Goal: Information Seeking & Learning: Learn about a topic

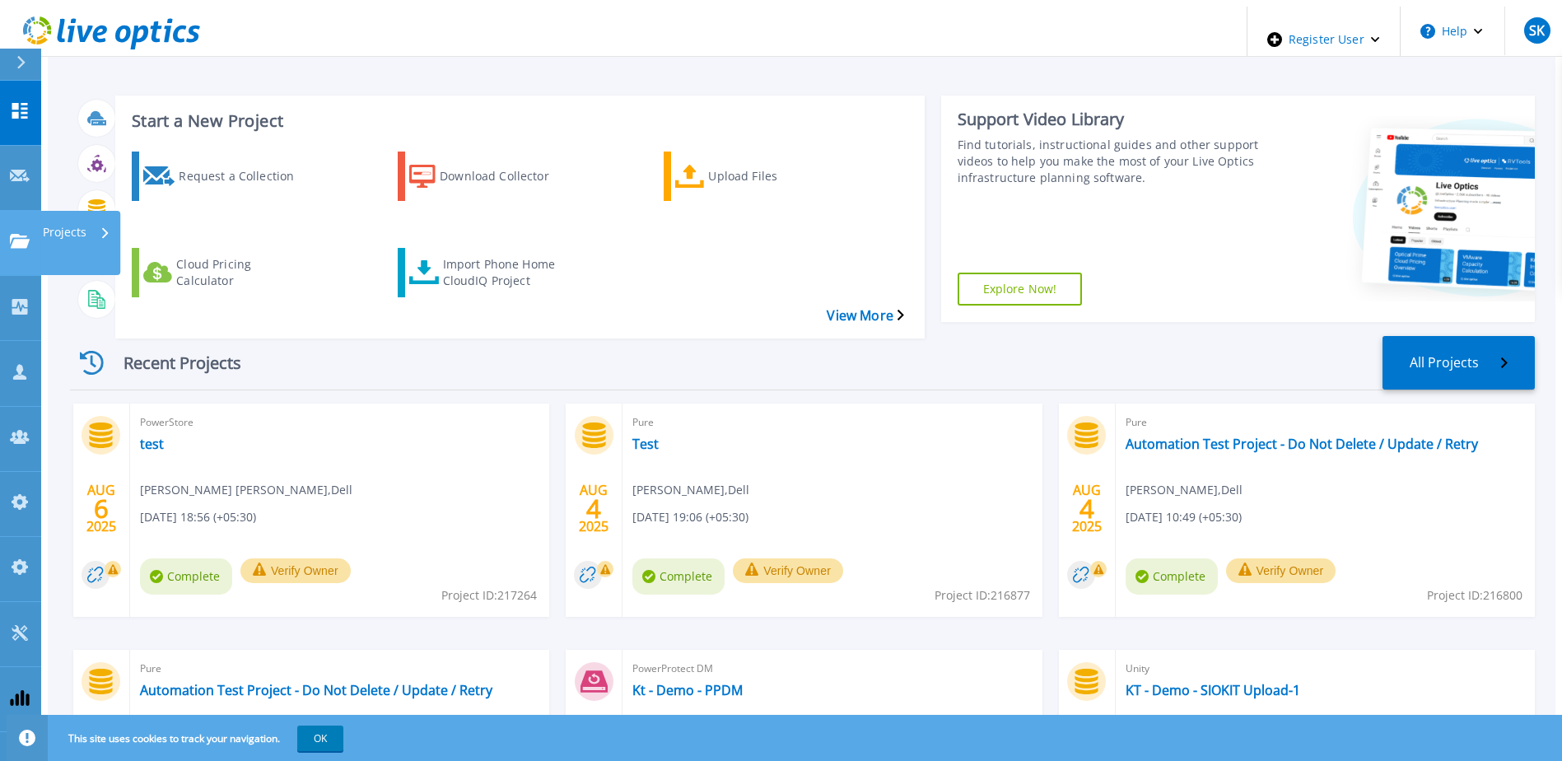
click at [0, 211] on link "Projects Projects" at bounding box center [20, 243] width 41 height 65
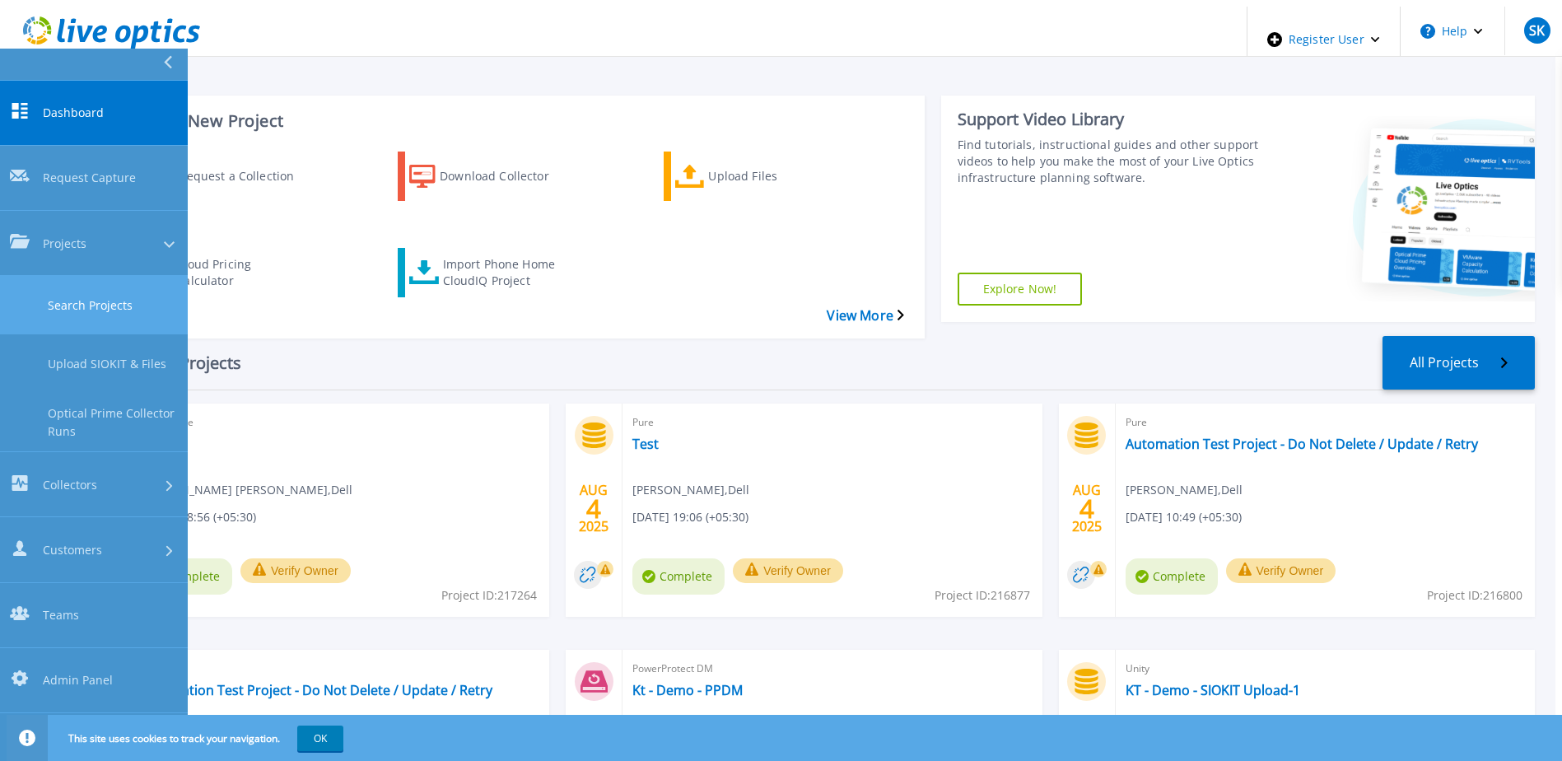
click at [76, 276] on link "Search Projects" at bounding box center [94, 305] width 188 height 58
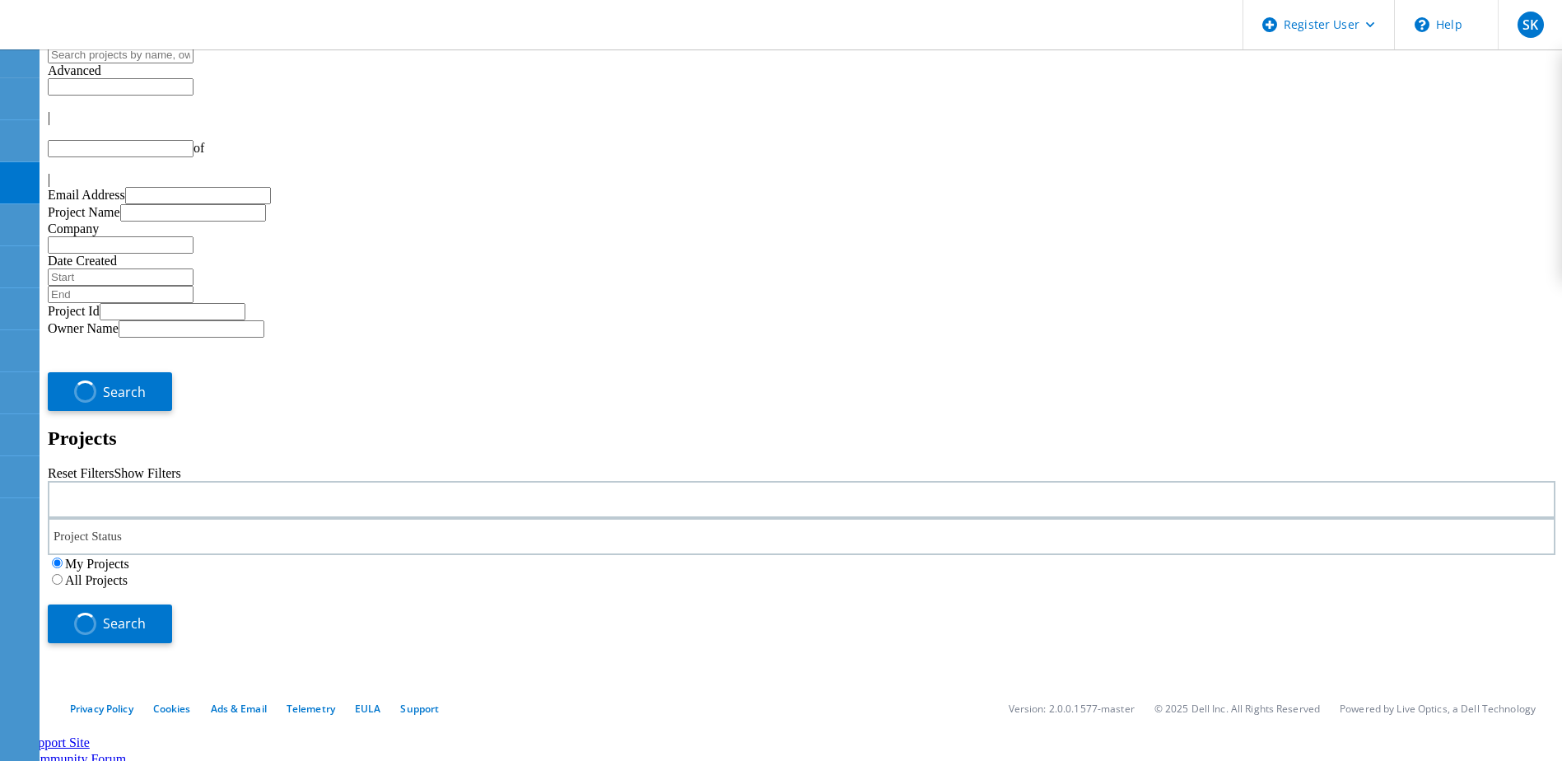
type input "1"
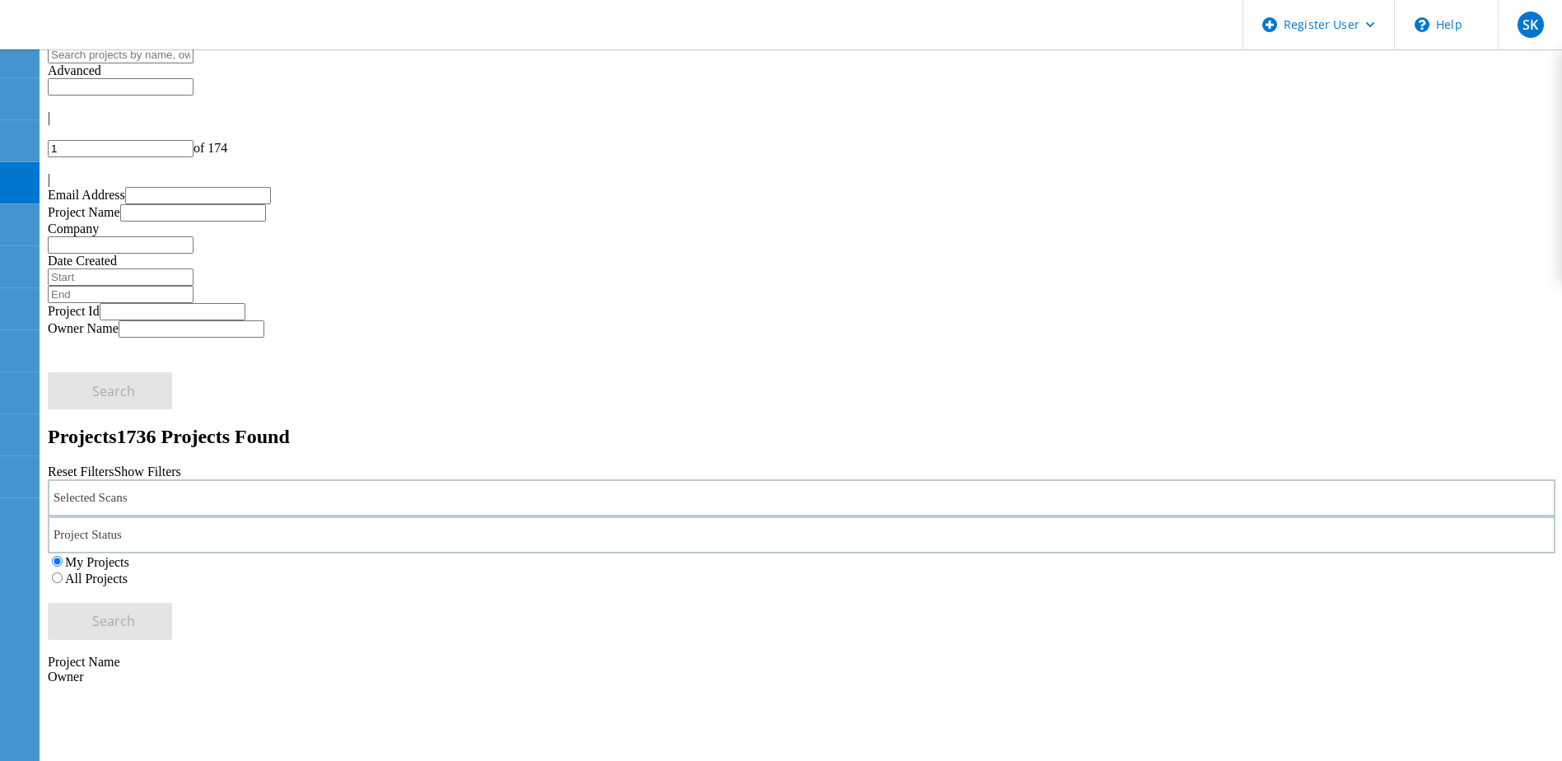
click at [350, 479] on div "Selected Scans" at bounding box center [802, 497] width 1508 height 37
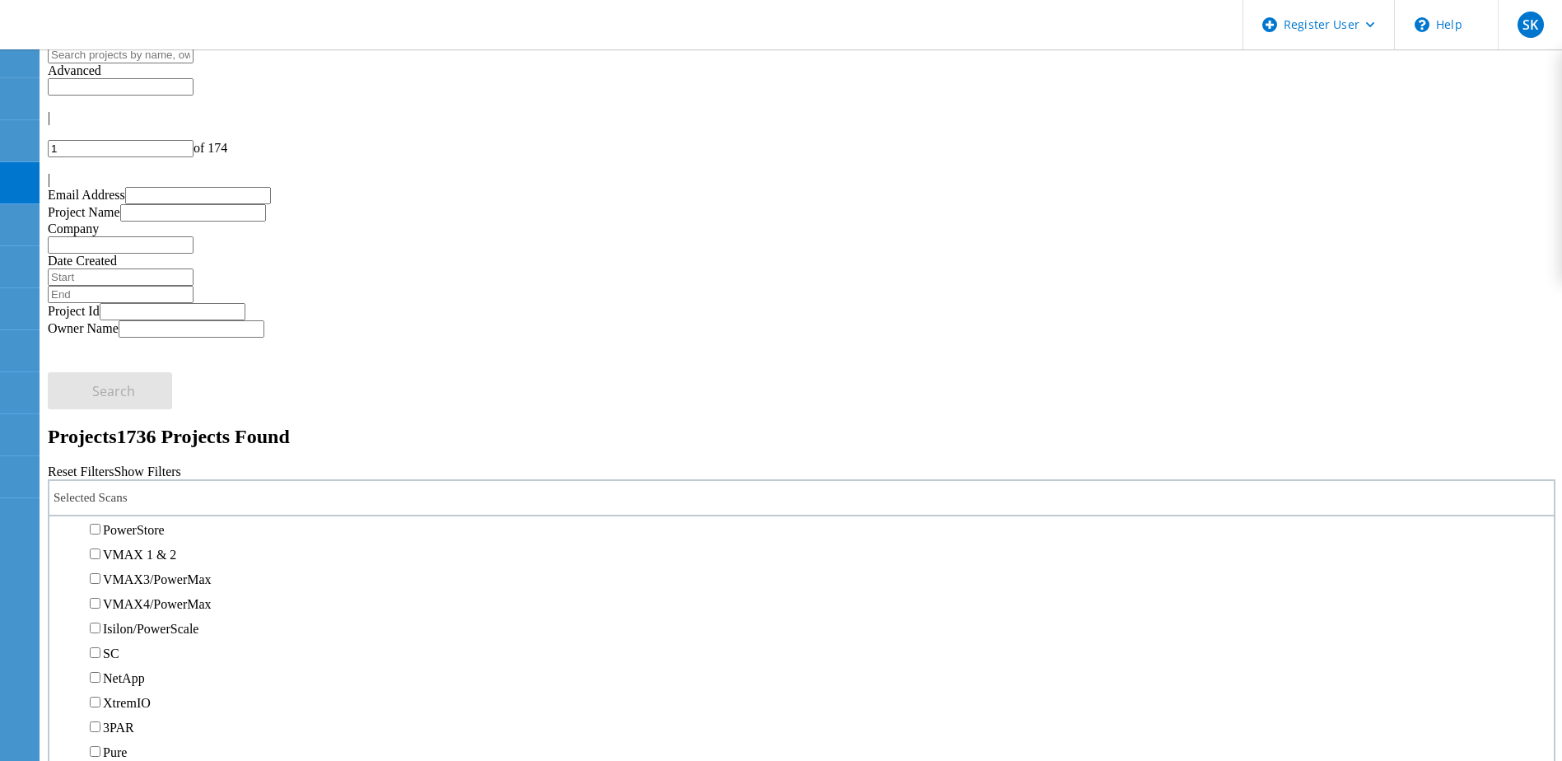
scroll to position [329, 0]
click at [165, 552] on label "PowerStore" at bounding box center [134, 559] width 62 height 14
click at [100, 553] on input "PowerStore" at bounding box center [95, 558] width 11 height 11
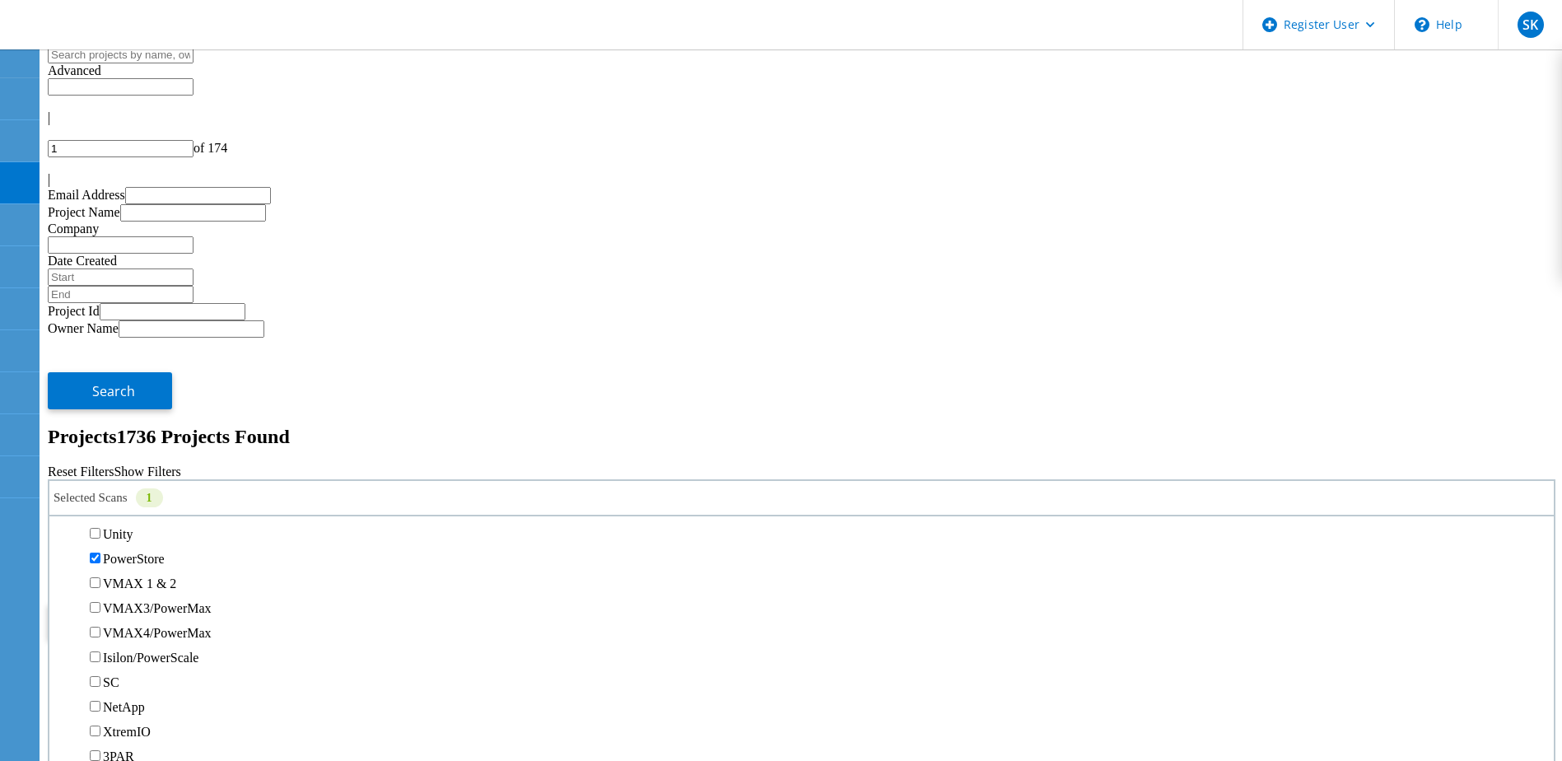
click at [135, 612] on span "Search" at bounding box center [113, 621] width 43 height 18
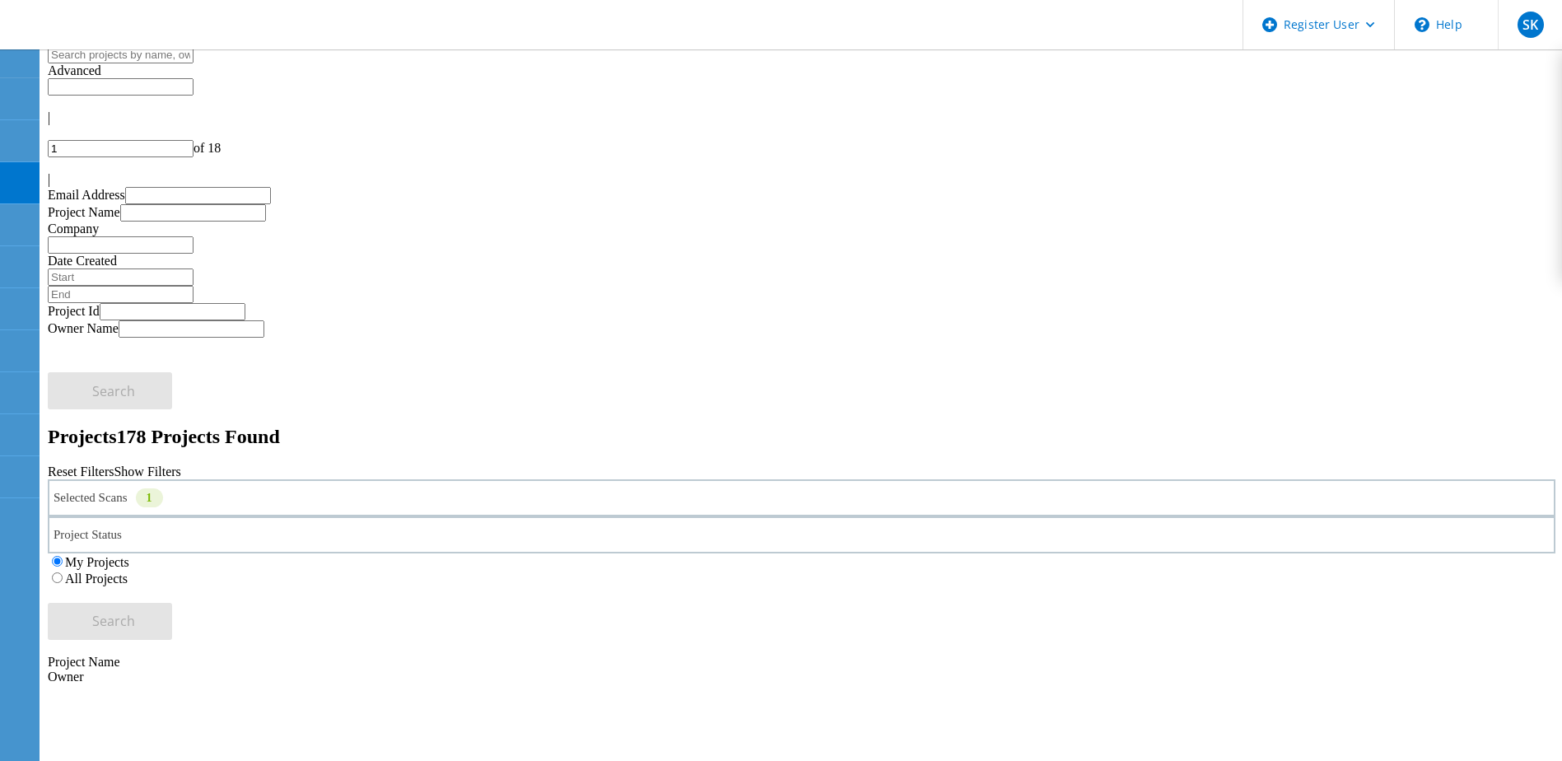
click at [353, 479] on div "Selected Scans 1" at bounding box center [802, 497] width 1508 height 37
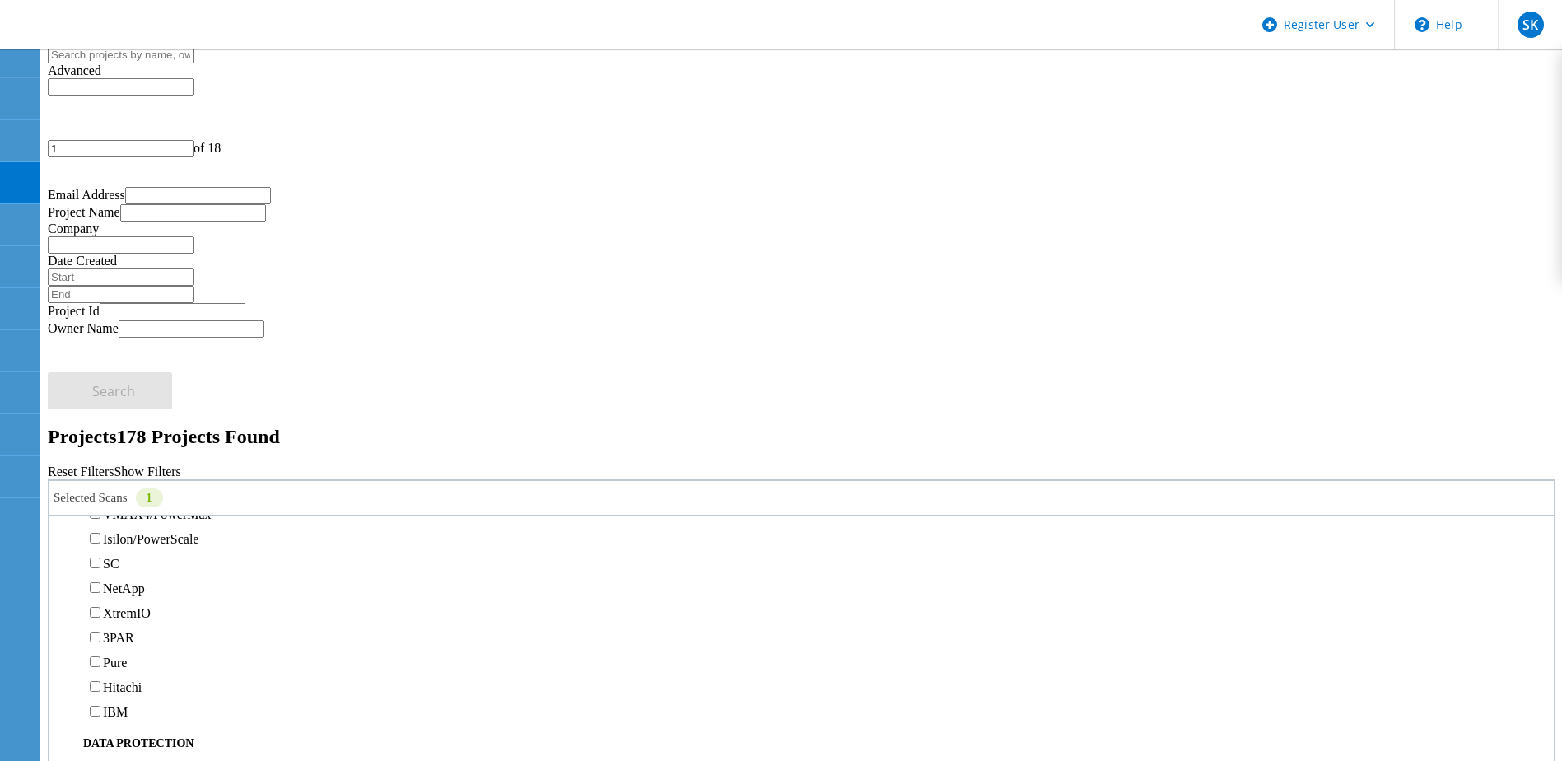
scroll to position [412, 0]
click at [1212, 479] on div "Selected Scans 1 Server & Cloud Optical Prime AWS Azure Nutanix RVTools Kuberne…" at bounding box center [802, 559] width 1508 height 161
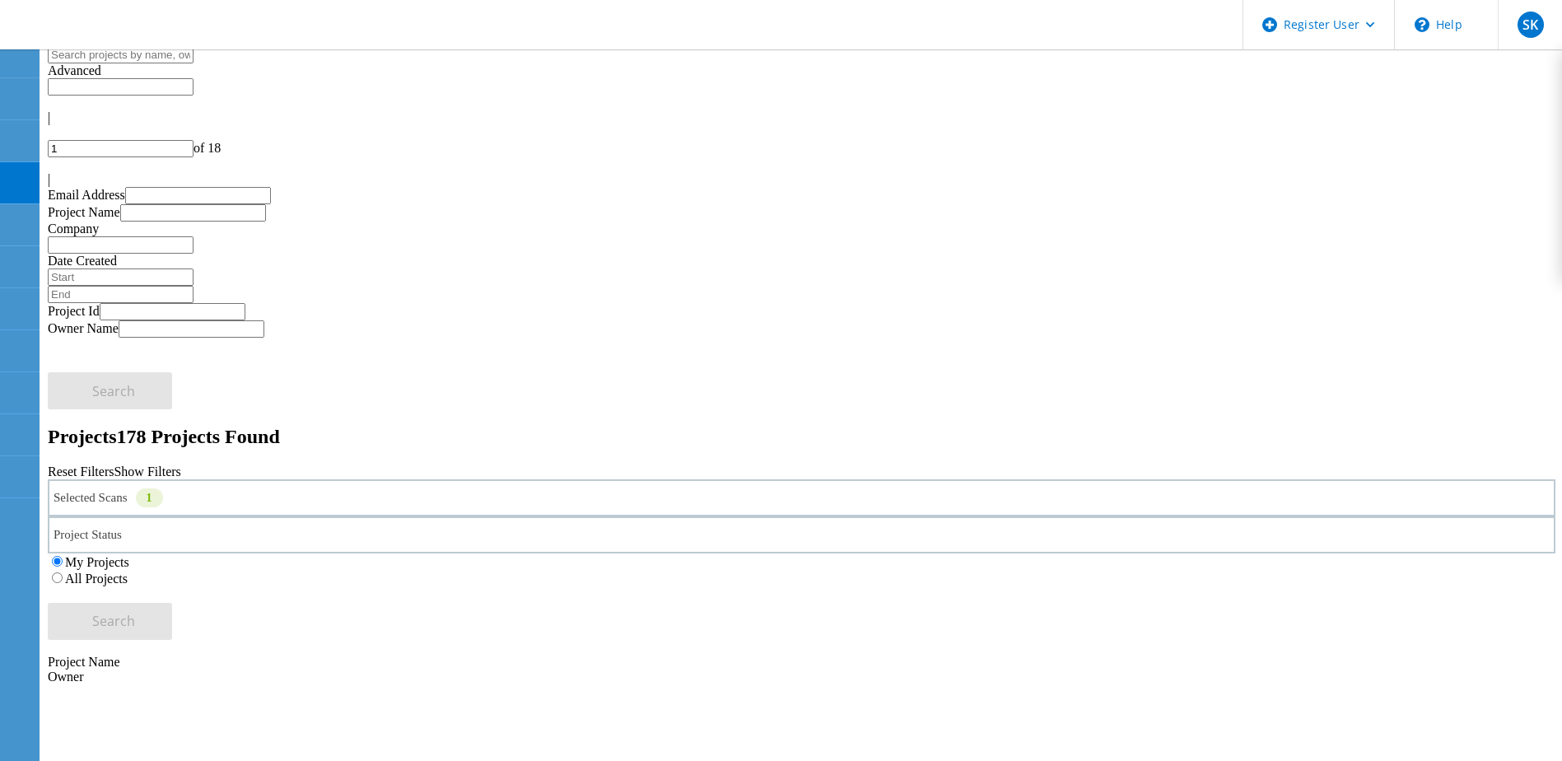
click at [194, 140] on input "1" at bounding box center [121, 148] width 146 height 17
type input "15"
click at [9, 343] on use at bounding box center [9, 343] width 0 height 0
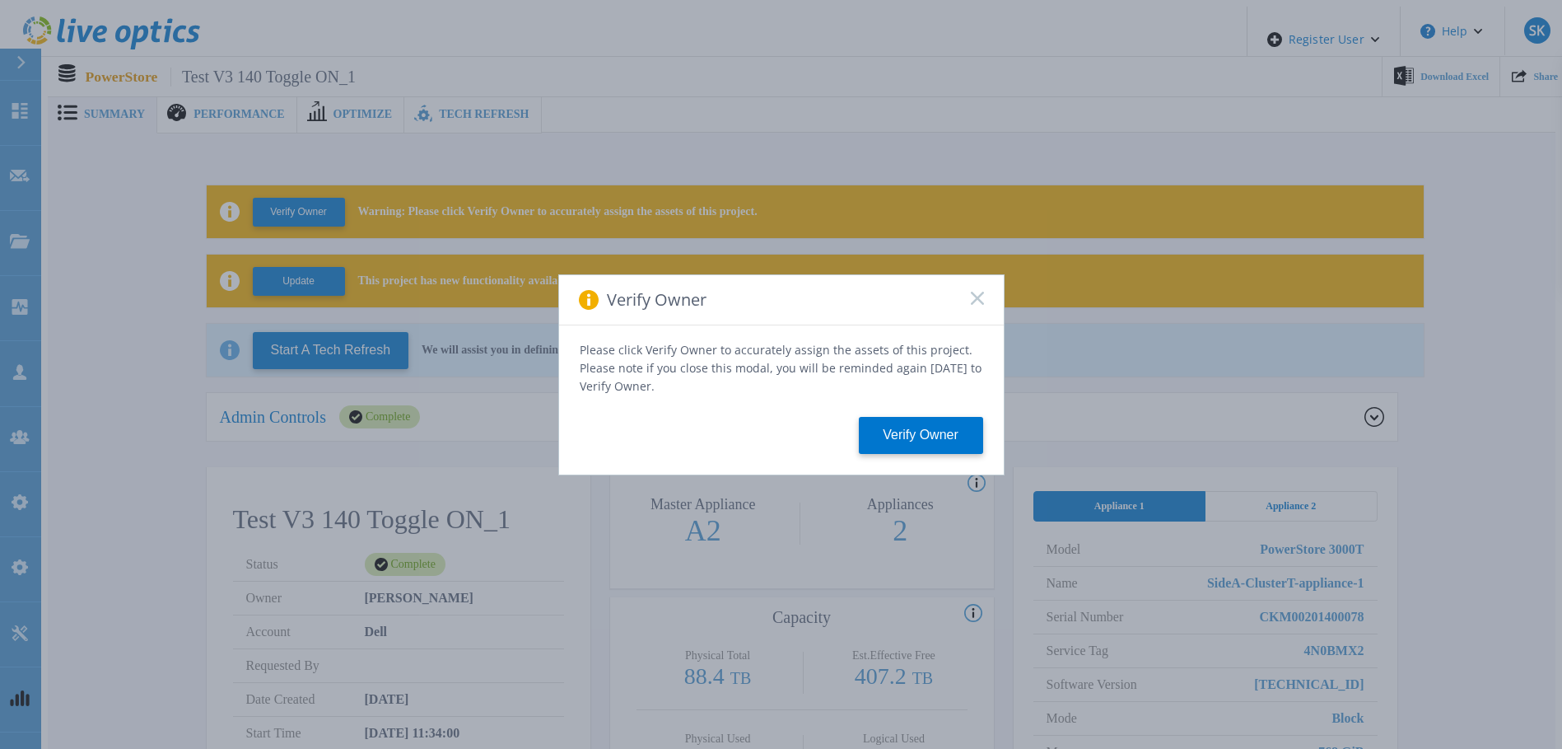
click at [987, 304] on div "Verify Owner" at bounding box center [781, 300] width 445 height 50
click at [978, 304] on icon at bounding box center [977, 298] width 13 height 13
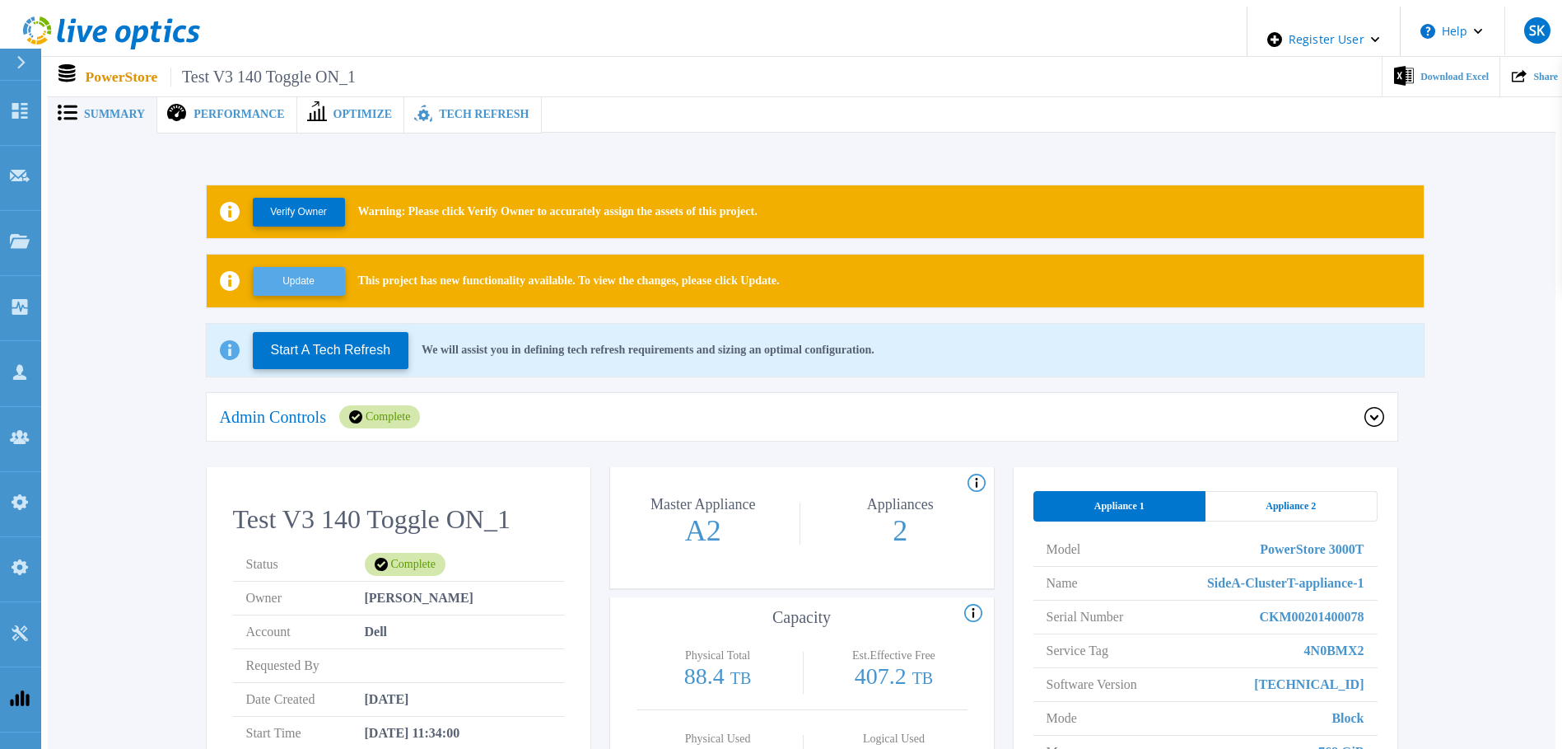
click at [310, 278] on button "Update" at bounding box center [299, 281] width 92 height 29
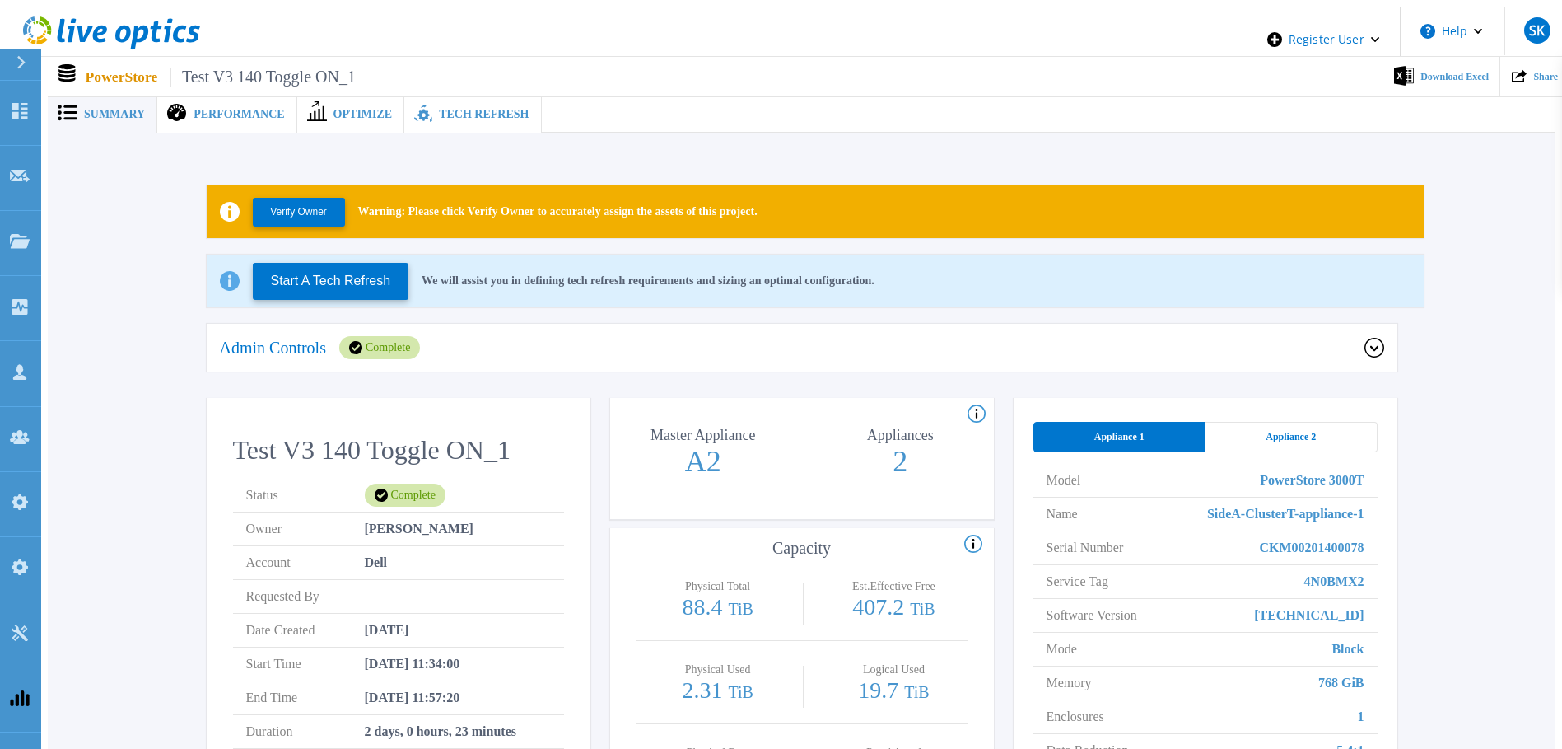
click at [357, 109] on span "Optimize" at bounding box center [363, 115] width 59 height 12
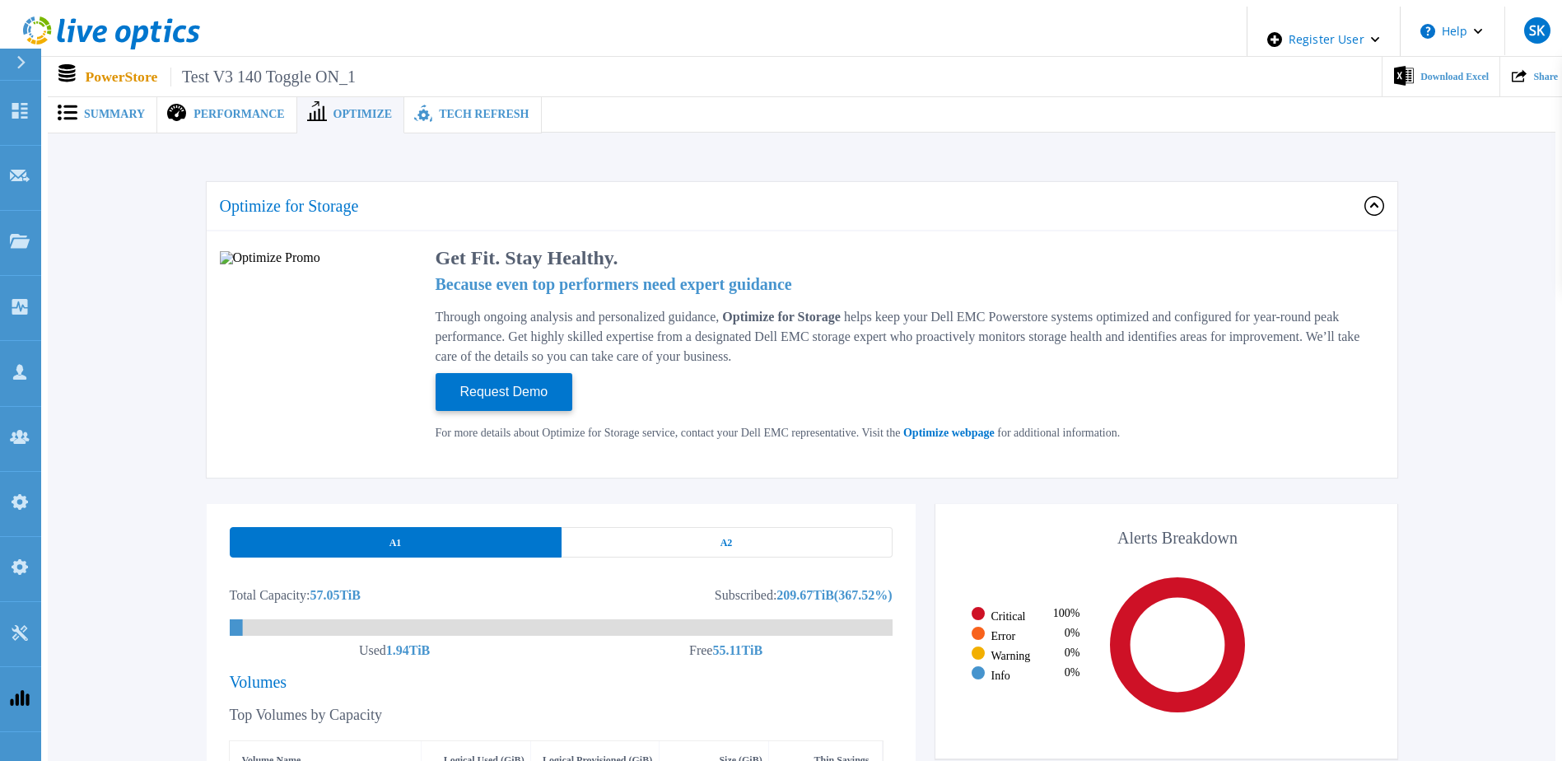
click at [118, 109] on span "Summary" at bounding box center [114, 115] width 61 height 12
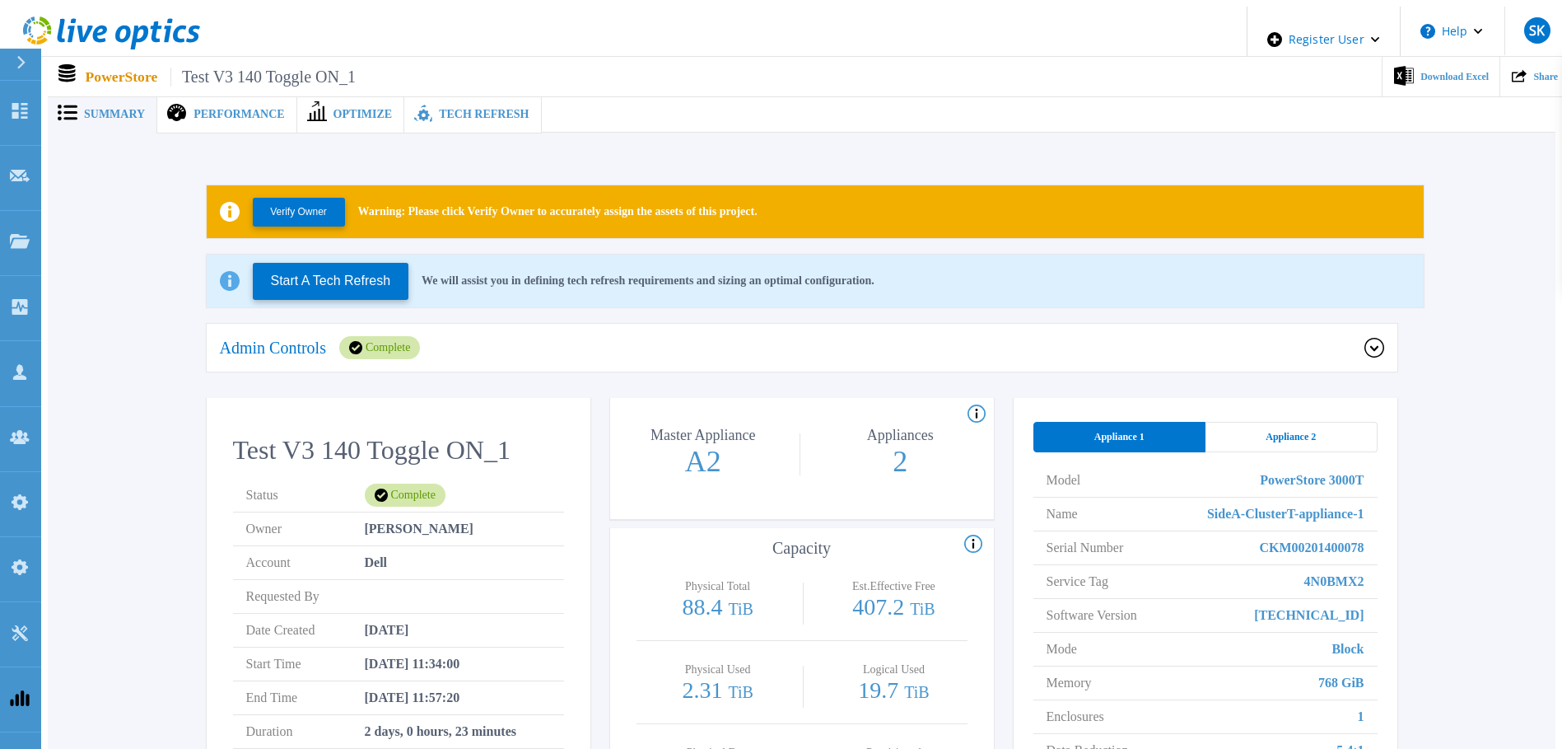
click at [334, 109] on span "Optimize" at bounding box center [363, 115] width 59 height 12
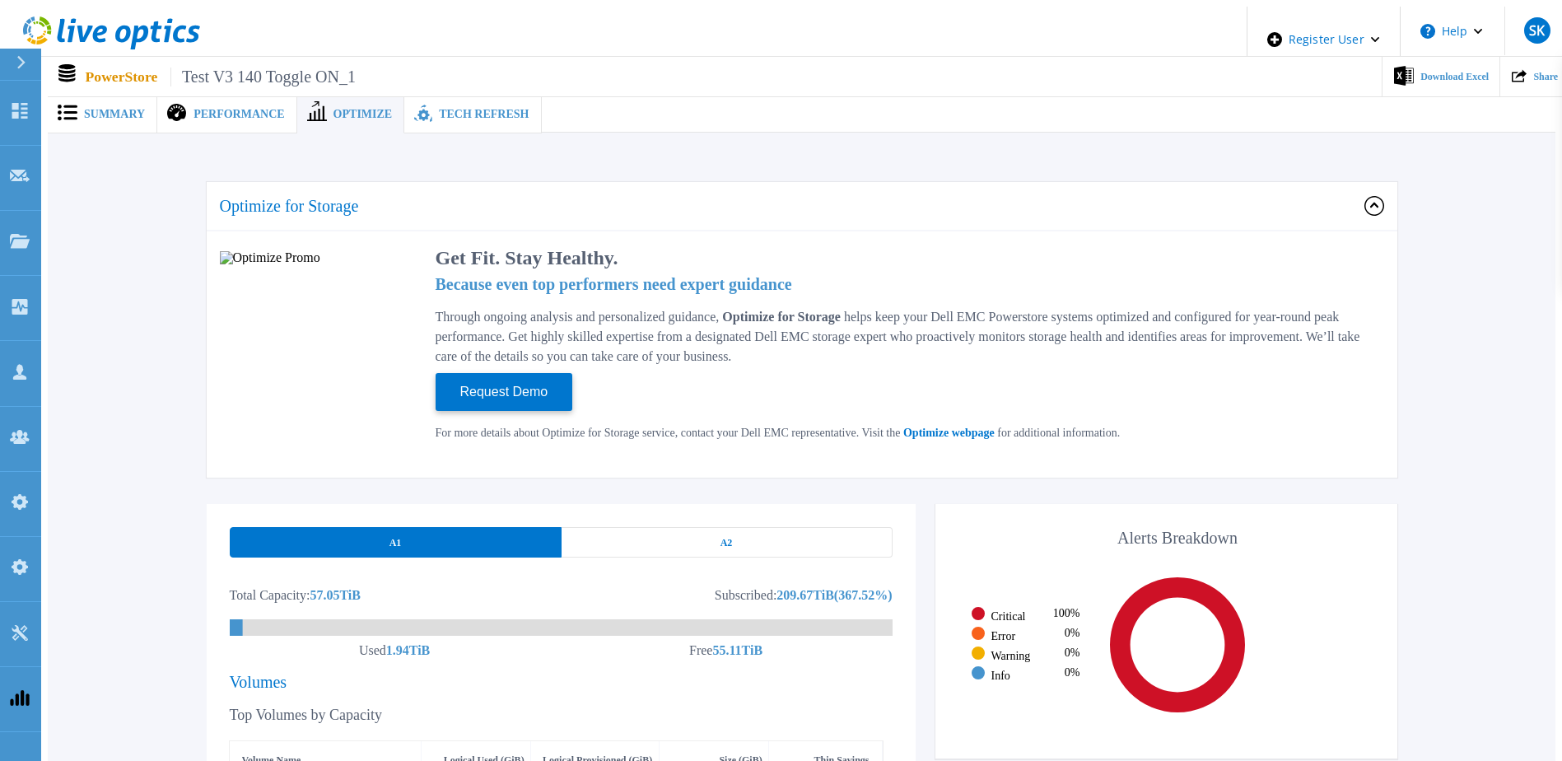
click at [96, 109] on span "Summary" at bounding box center [114, 115] width 61 height 12
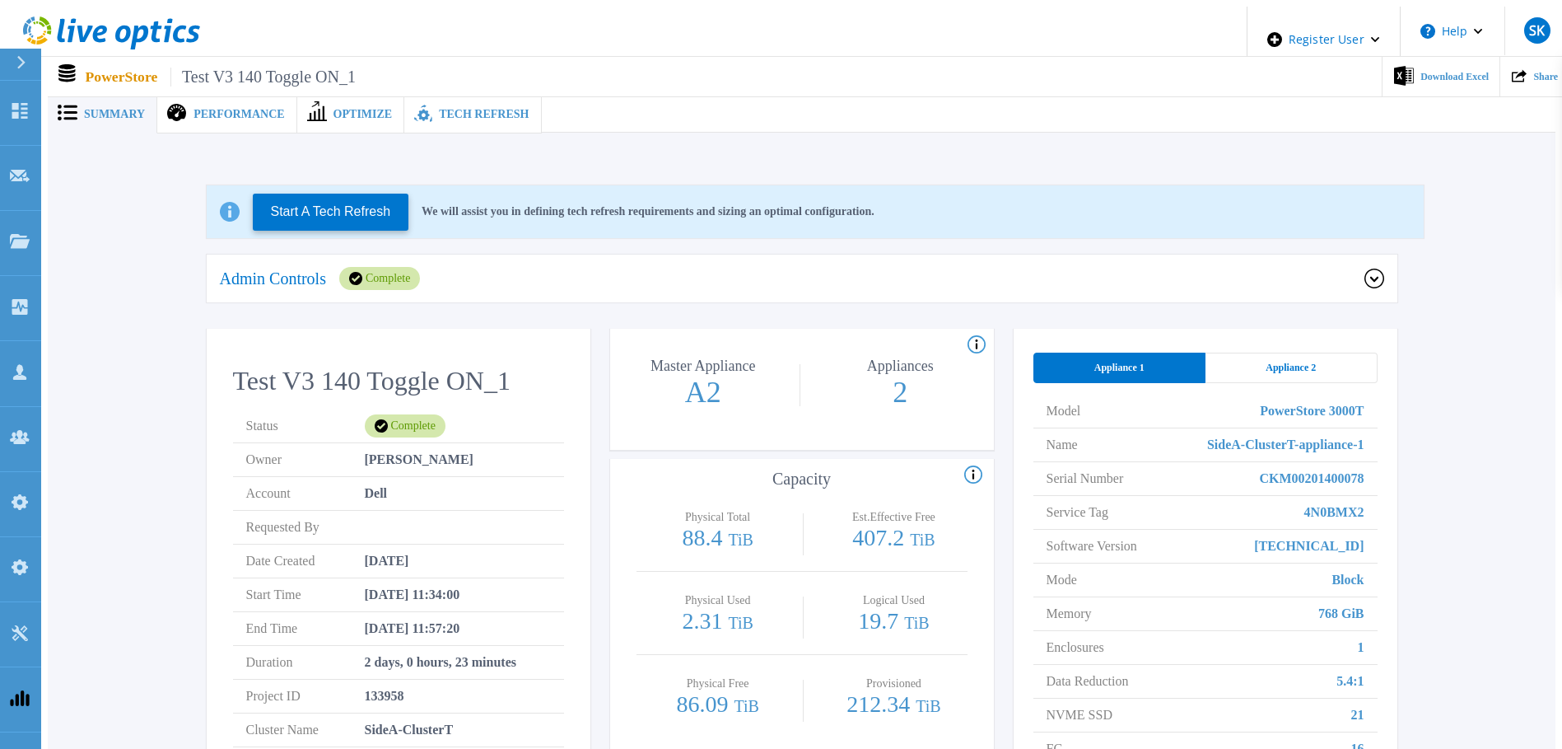
click at [337, 109] on span "Optimize" at bounding box center [363, 115] width 59 height 12
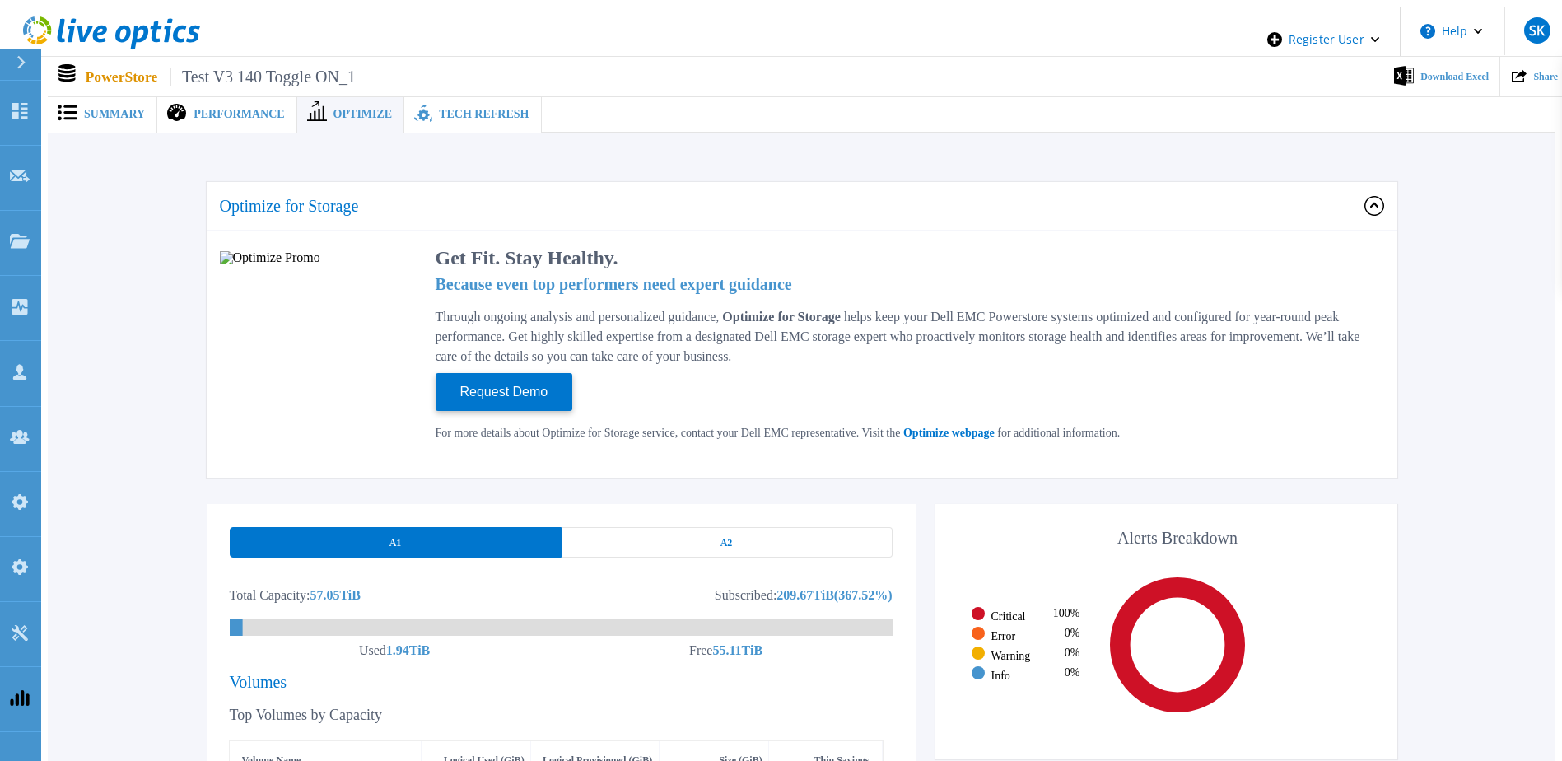
click at [732, 536] on span "A2" at bounding box center [727, 542] width 12 height 13
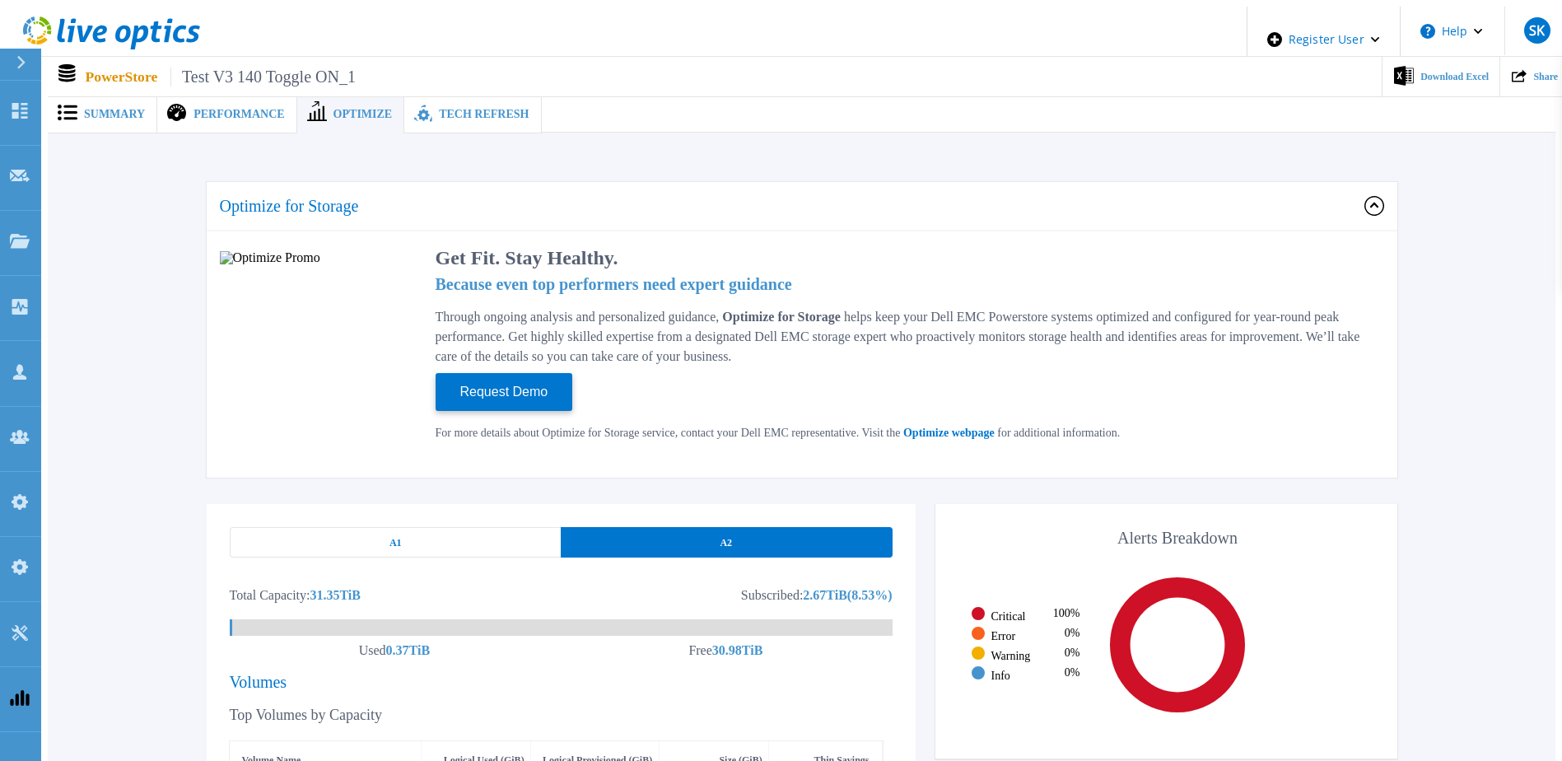
click at [454, 527] on div "A1" at bounding box center [396, 542] width 332 height 30
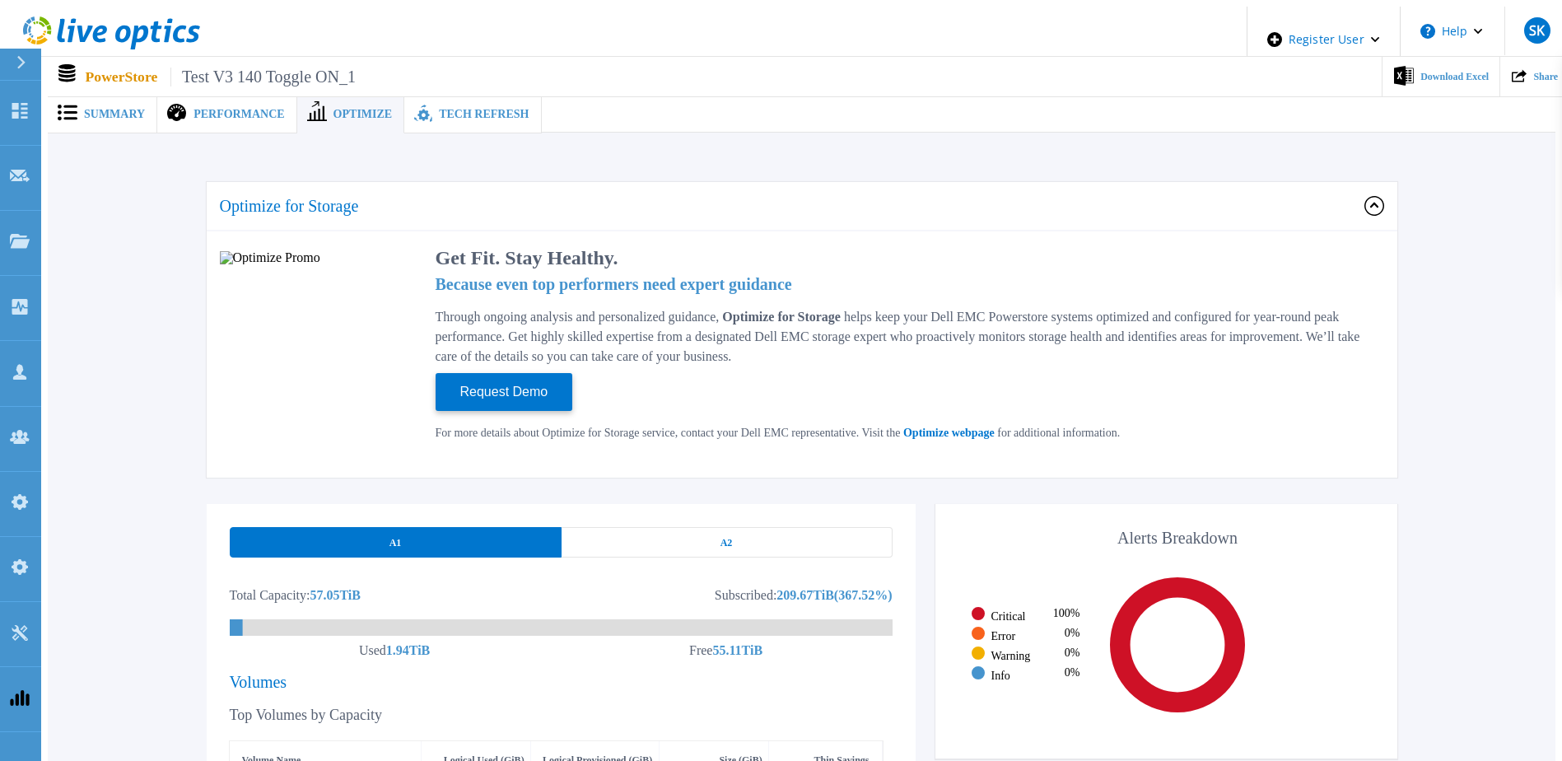
click at [104, 109] on span "Summary" at bounding box center [114, 115] width 61 height 12
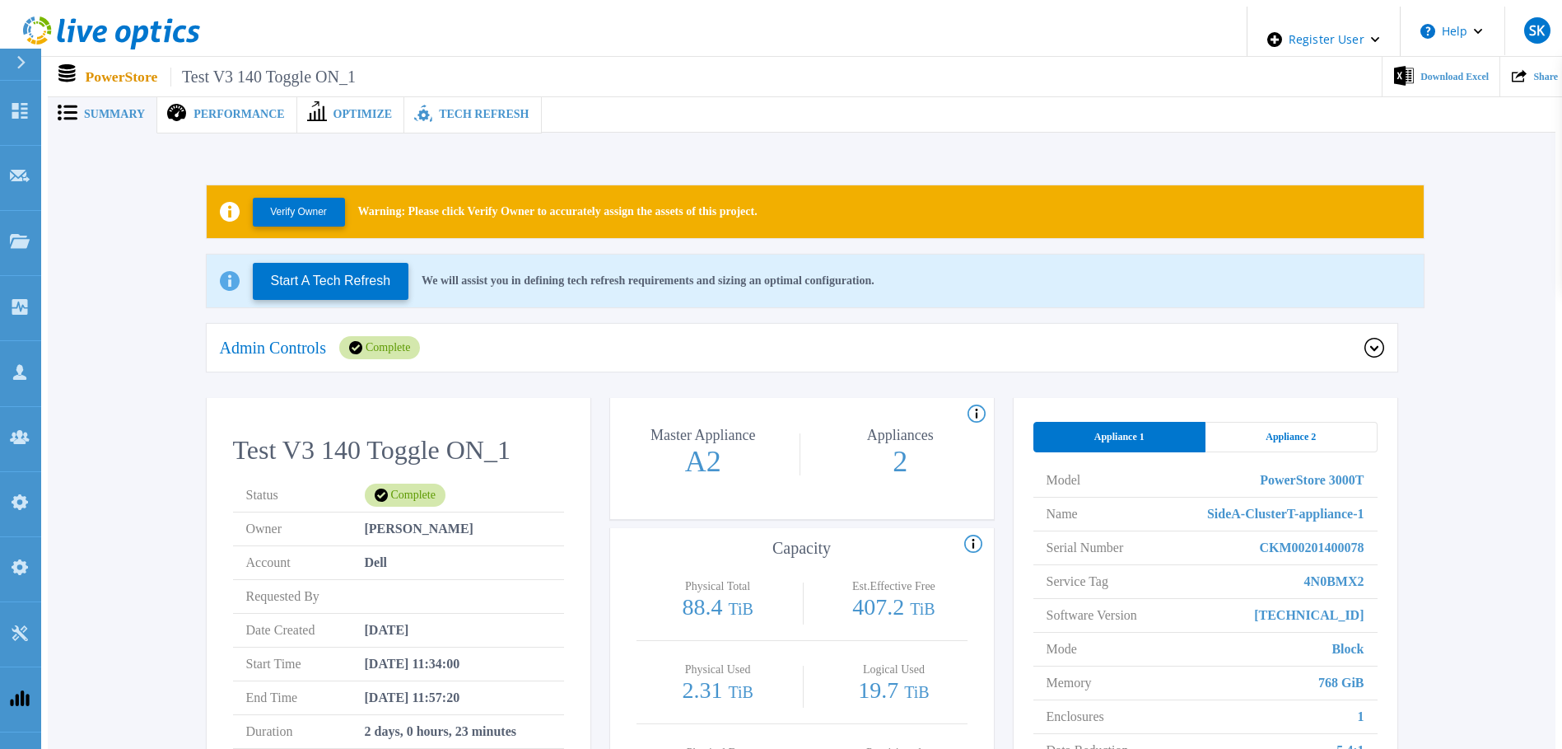
click at [334, 109] on span "Optimize" at bounding box center [363, 115] width 59 height 12
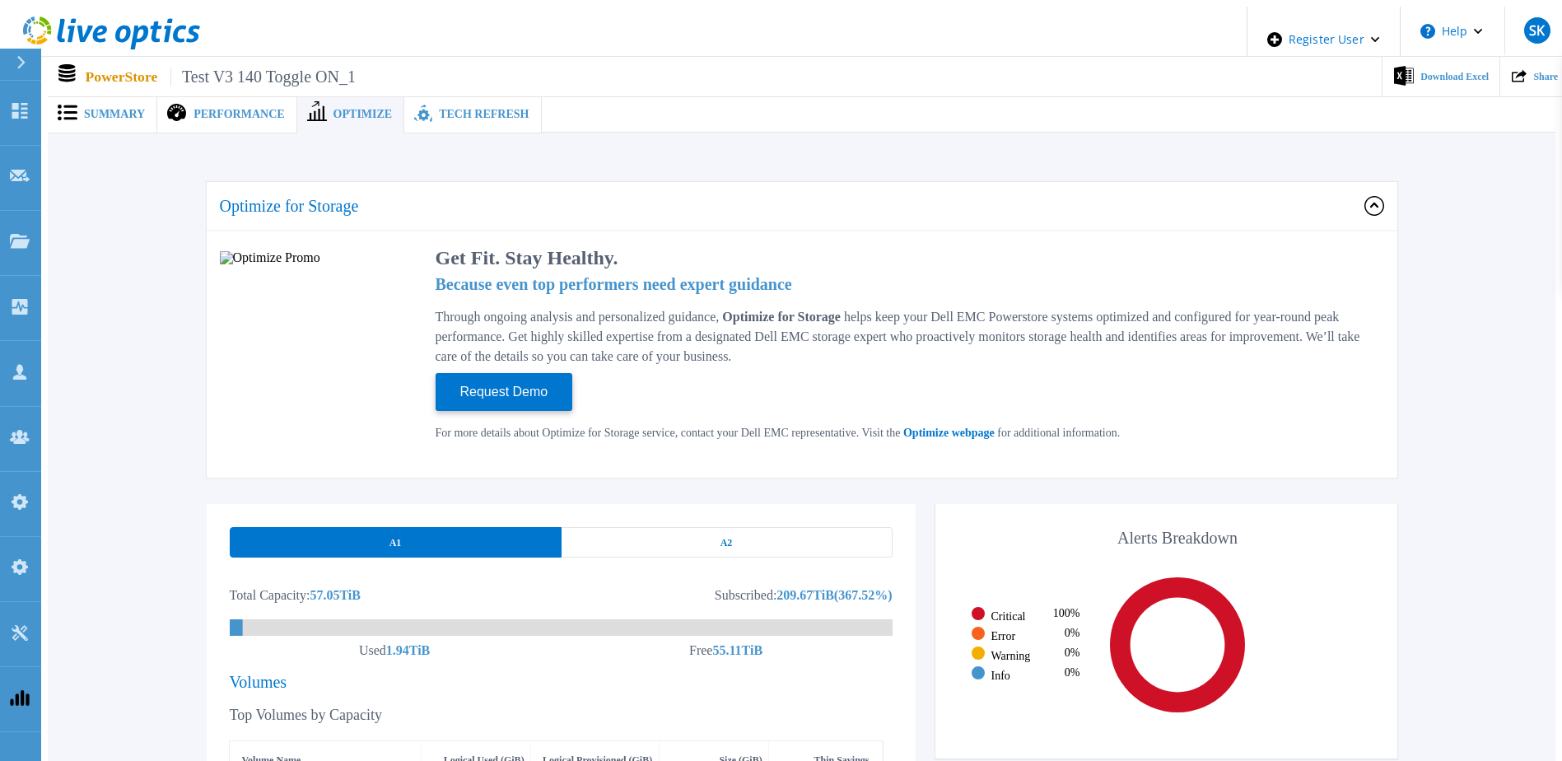
click at [101, 109] on span "Summary" at bounding box center [114, 115] width 61 height 12
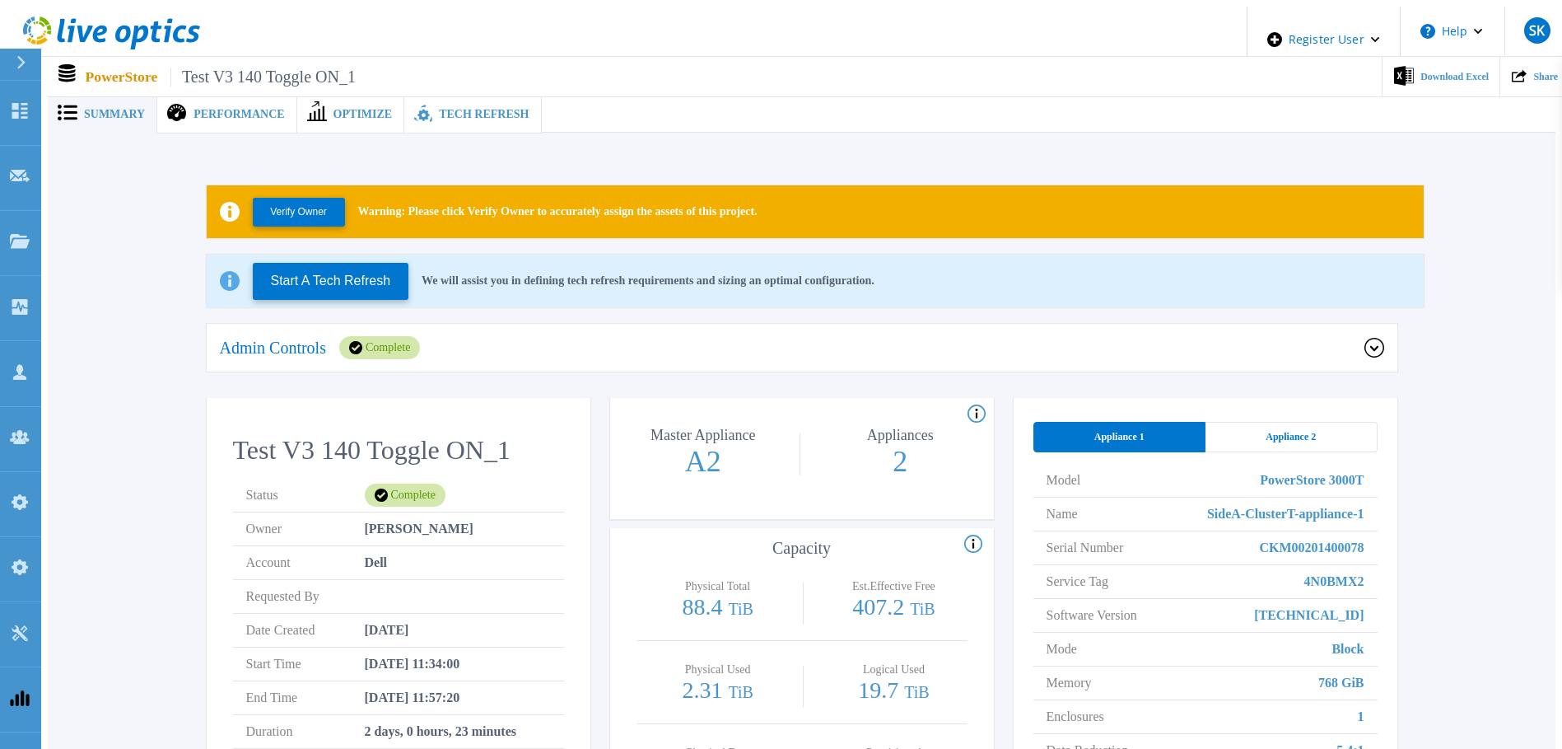
click at [352, 341] on div "Complete" at bounding box center [379, 347] width 81 height 23
